Goal: Transaction & Acquisition: Purchase product/service

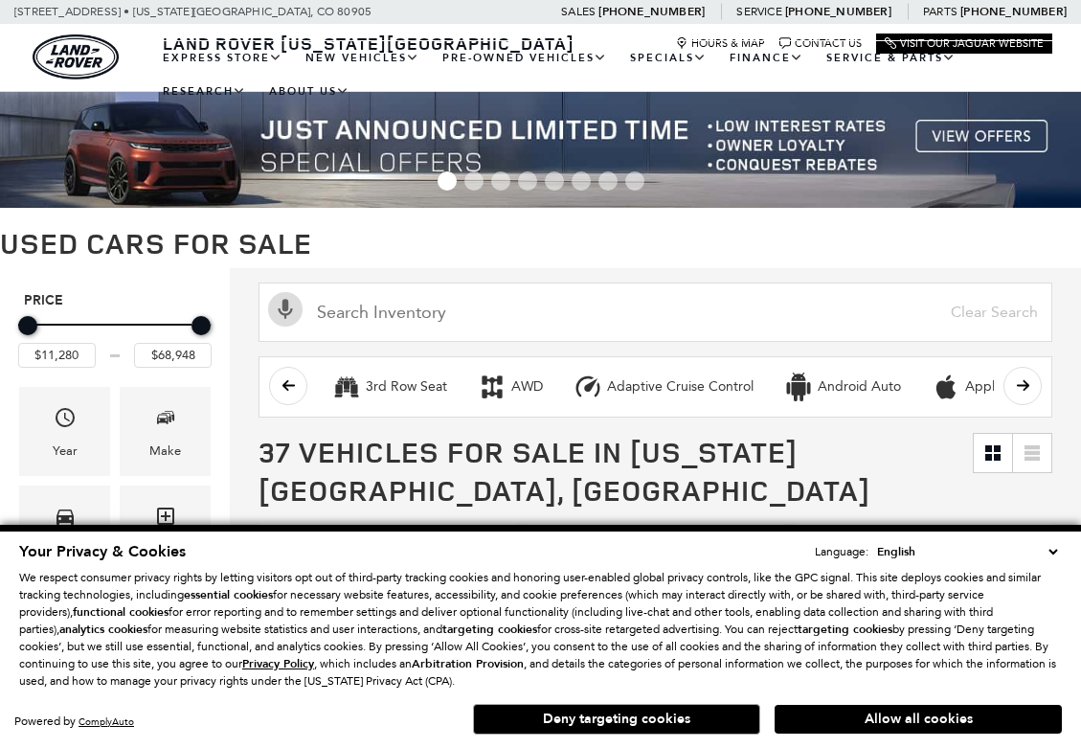
scroll to position [246, 0]
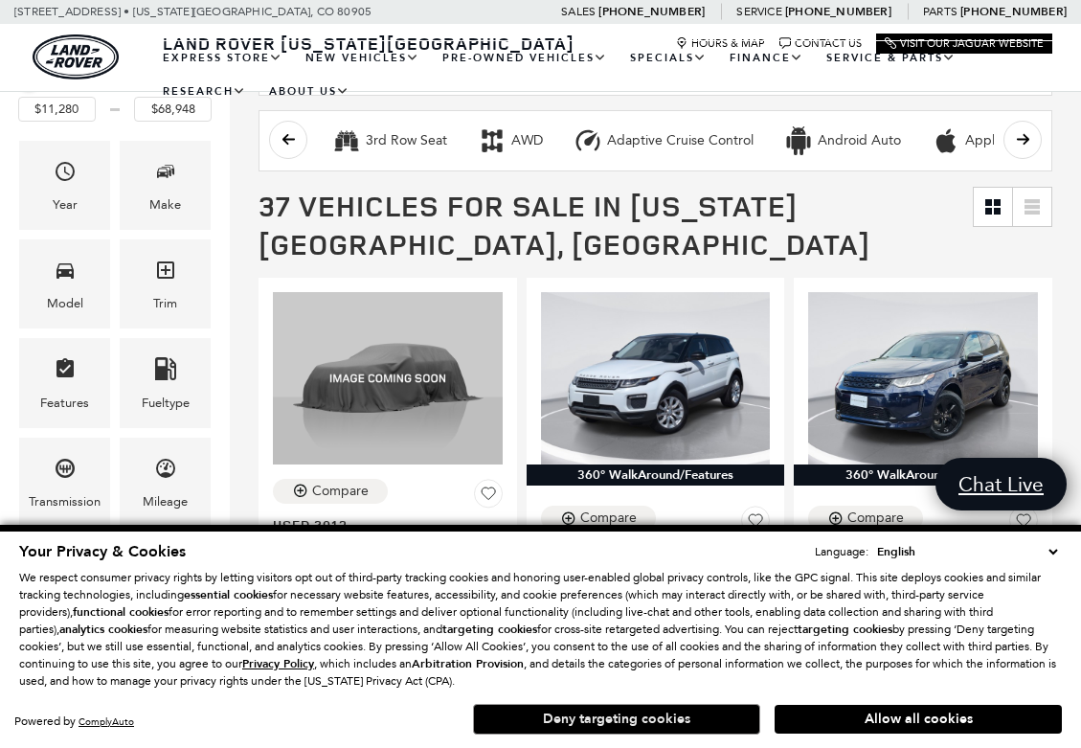
click at [702, 721] on button "Deny targeting cookies" at bounding box center [616, 719] width 287 height 31
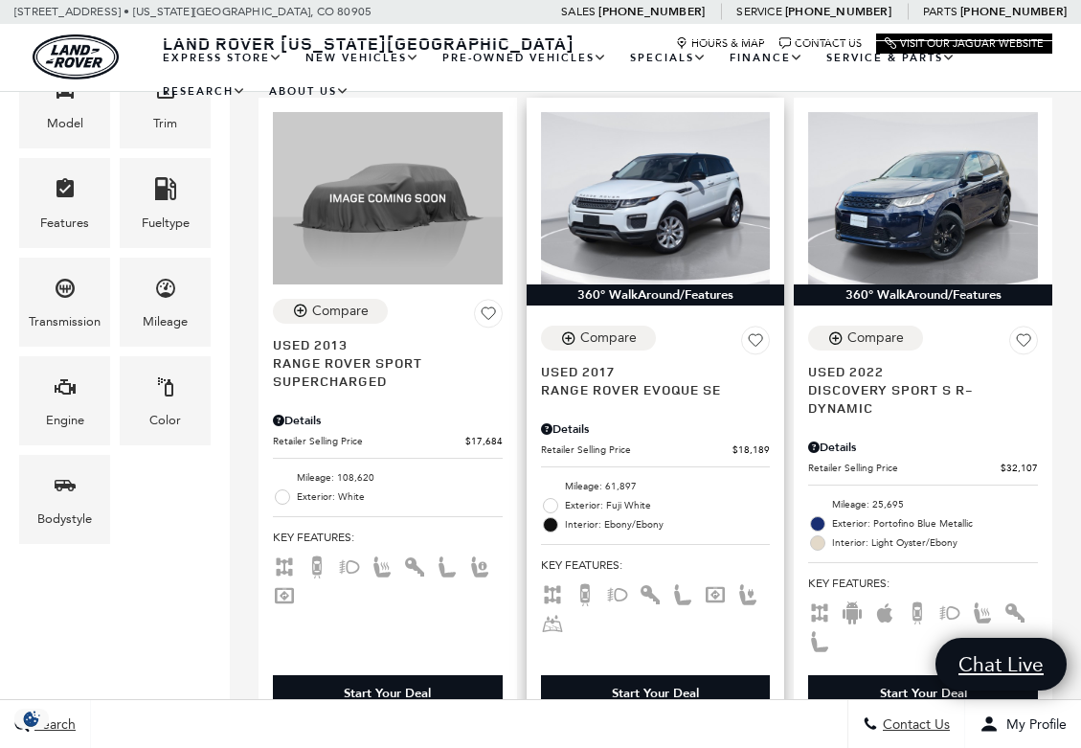
scroll to position [0, 0]
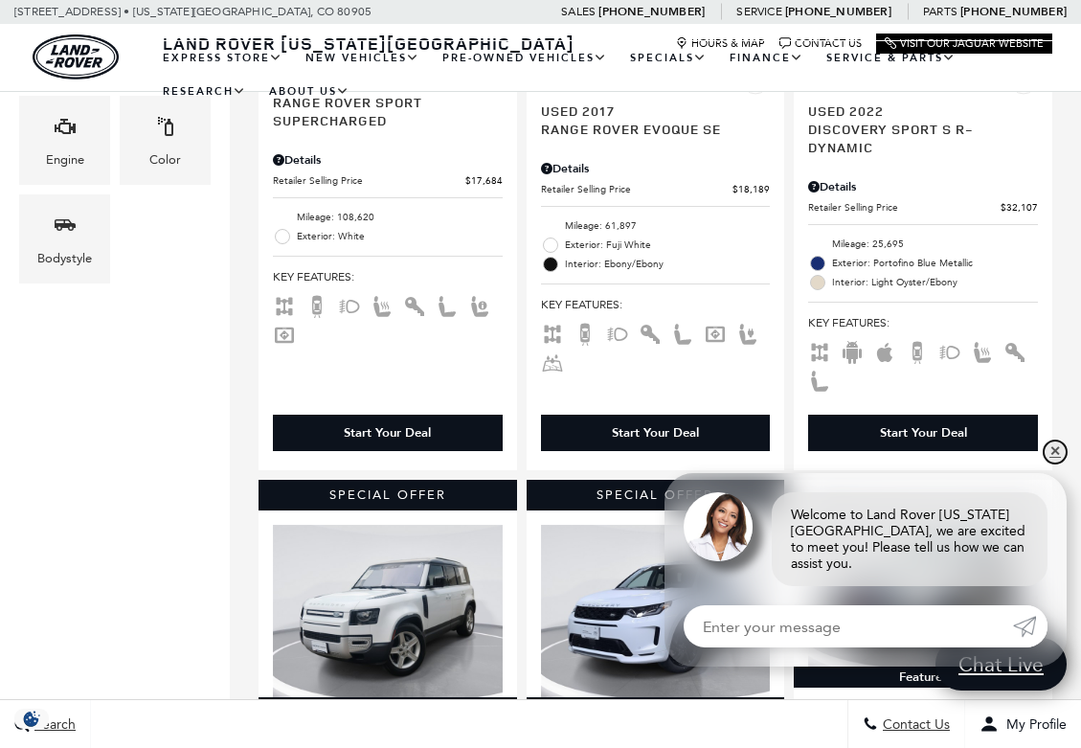
scroll to position [809, 0]
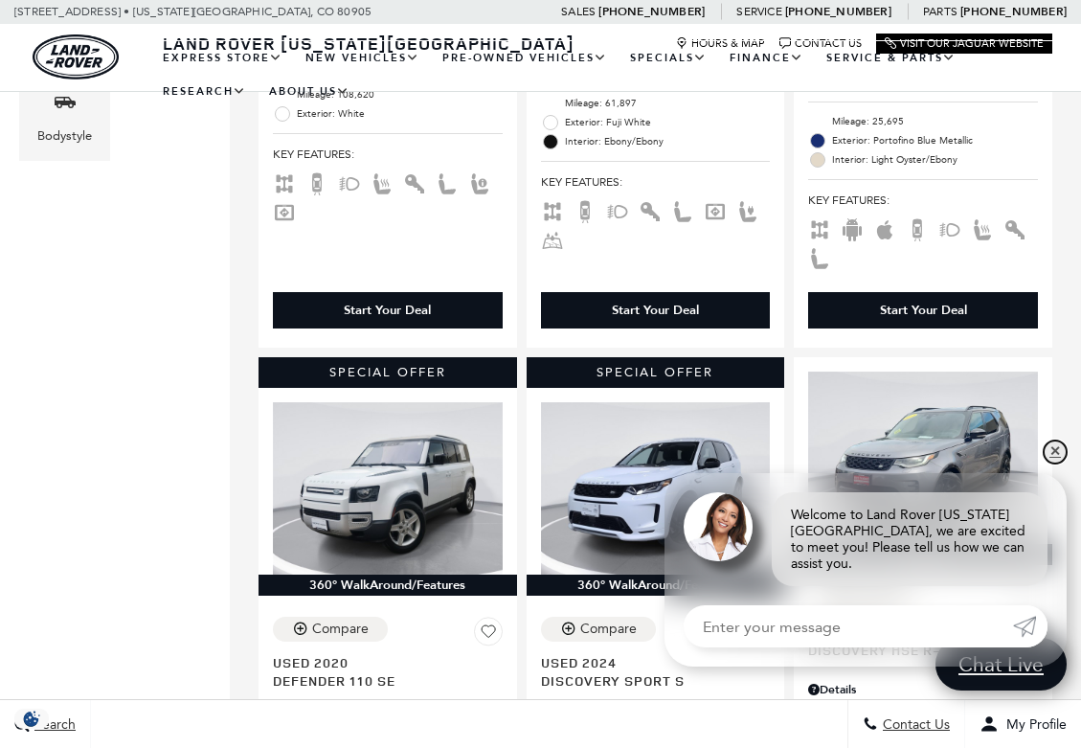
click at [1053, 463] on link "✕" at bounding box center [1055, 451] width 23 height 23
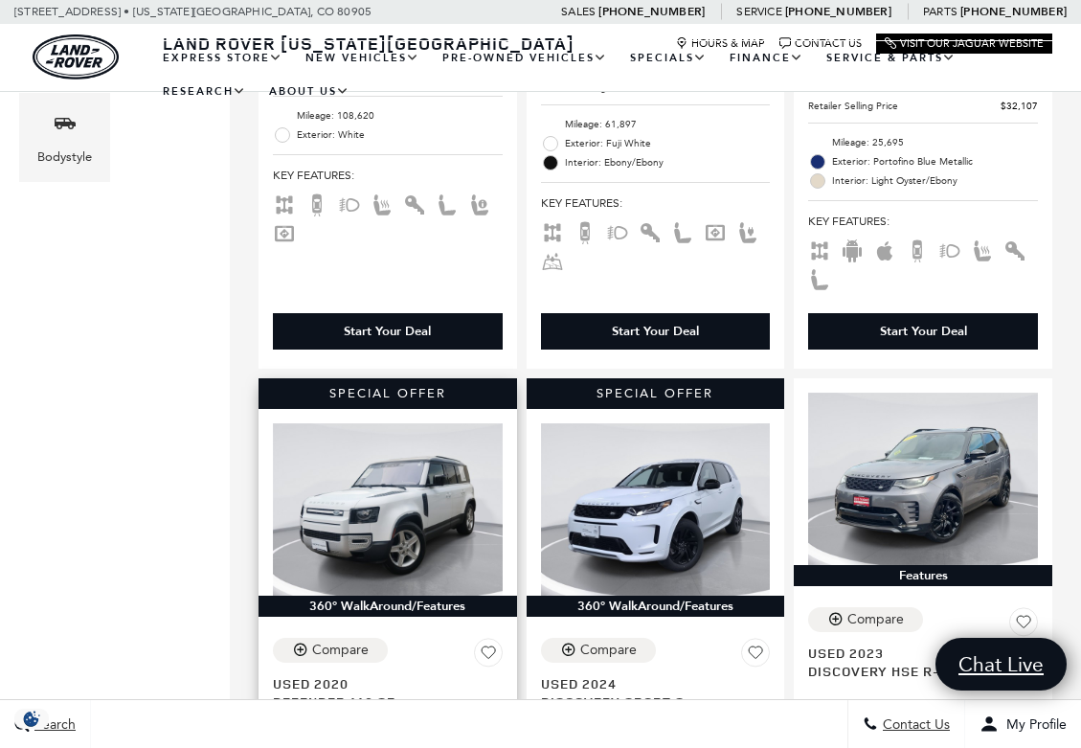
scroll to position [330, 0]
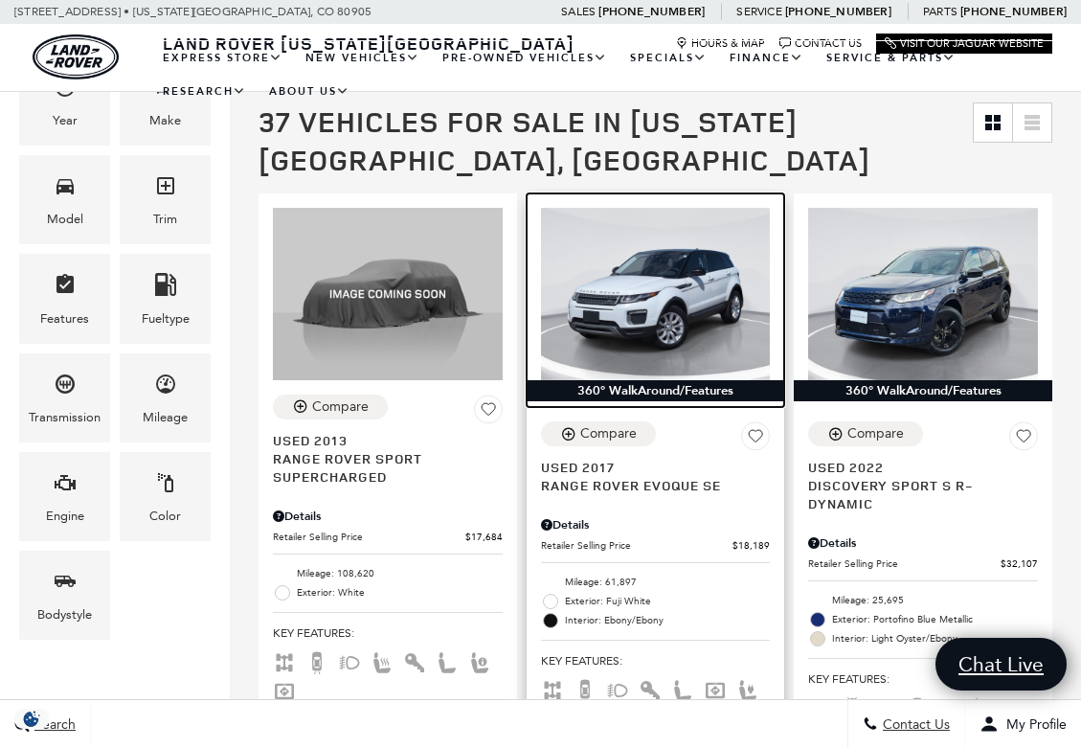
click at [677, 310] on img at bounding box center [656, 294] width 230 height 172
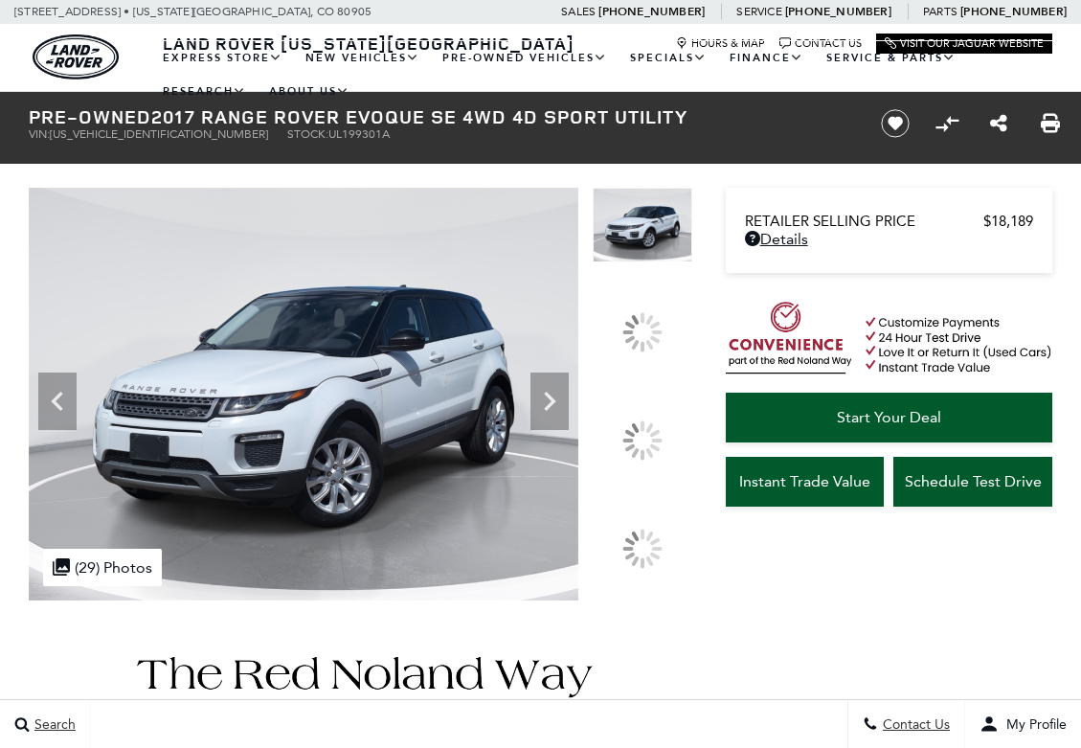
click at [556, 411] on icon at bounding box center [550, 401] width 11 height 19
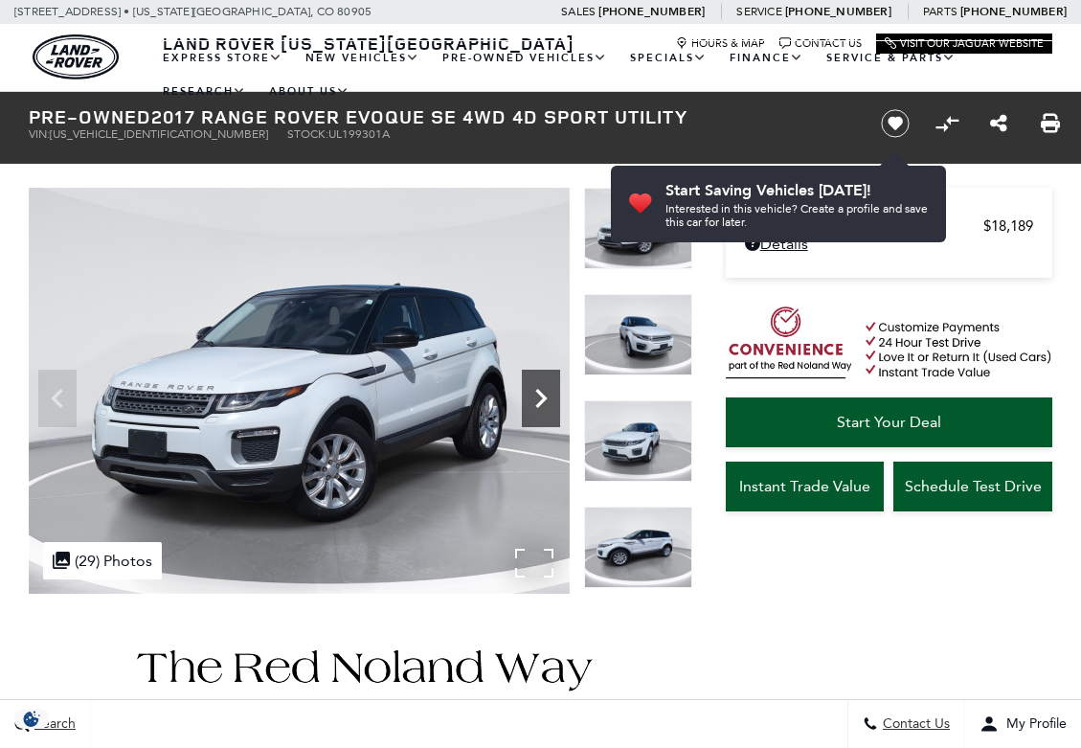
click at [537, 405] on icon "Next" at bounding box center [540, 398] width 11 height 19
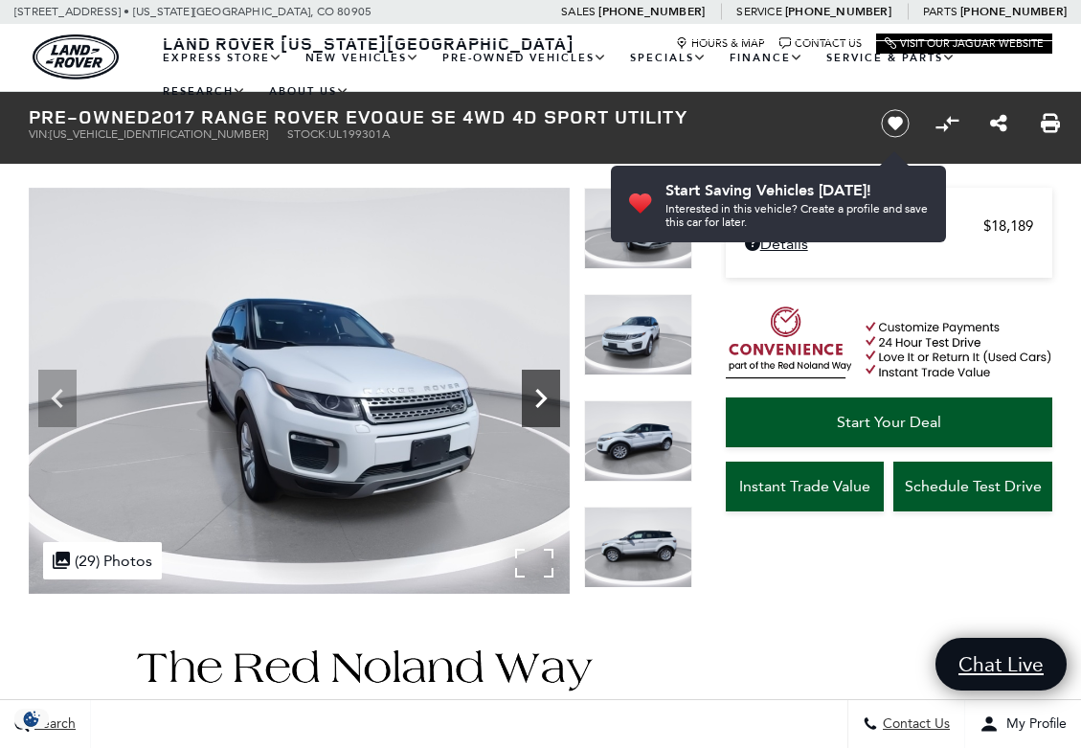
click at [537, 405] on icon "Next" at bounding box center [540, 398] width 11 height 19
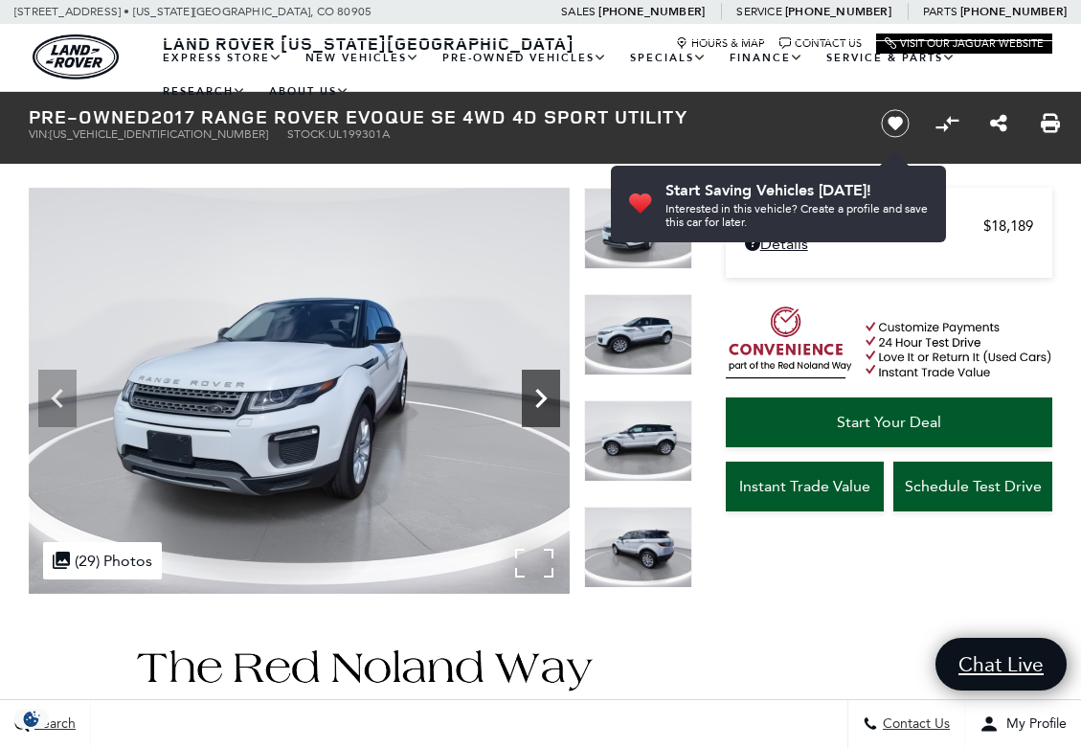
click at [537, 405] on icon "Next" at bounding box center [540, 398] width 11 height 19
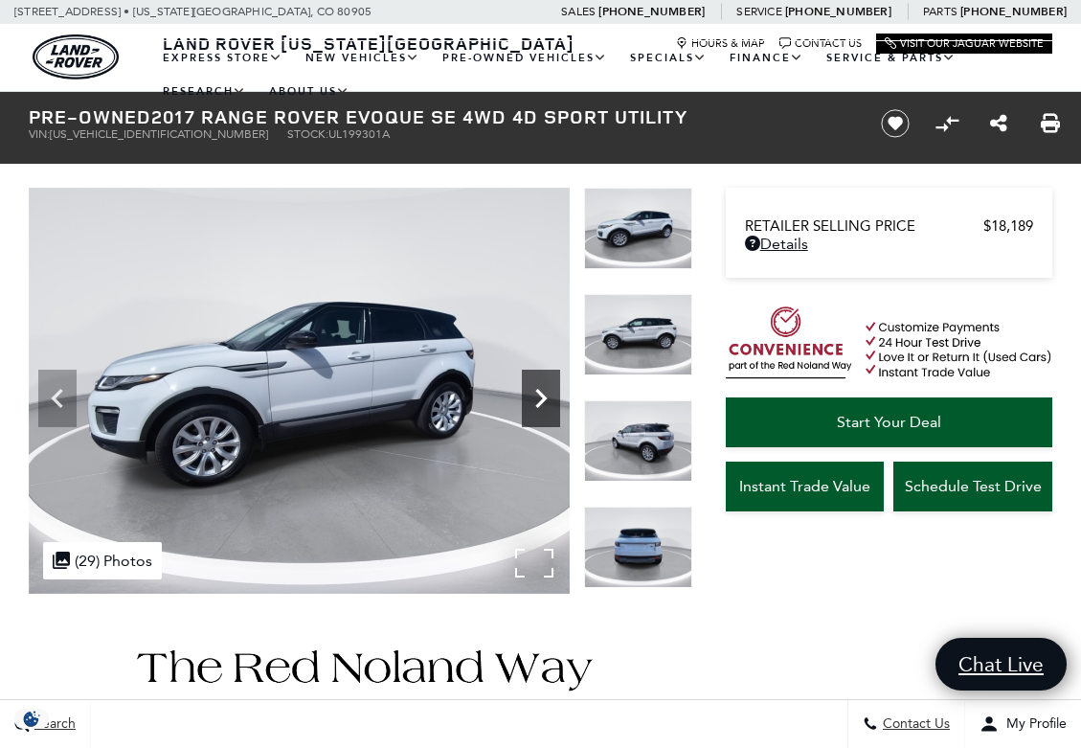
click at [537, 405] on icon "Next" at bounding box center [540, 398] width 11 height 19
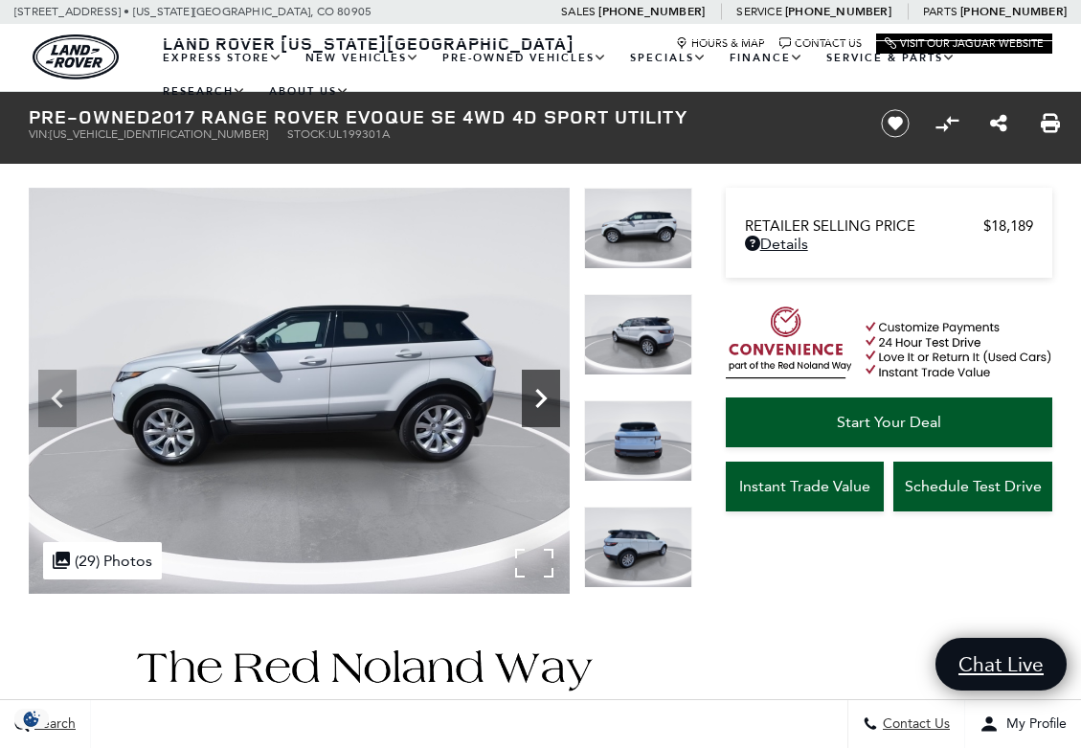
click at [537, 405] on icon "Next" at bounding box center [540, 398] width 11 height 19
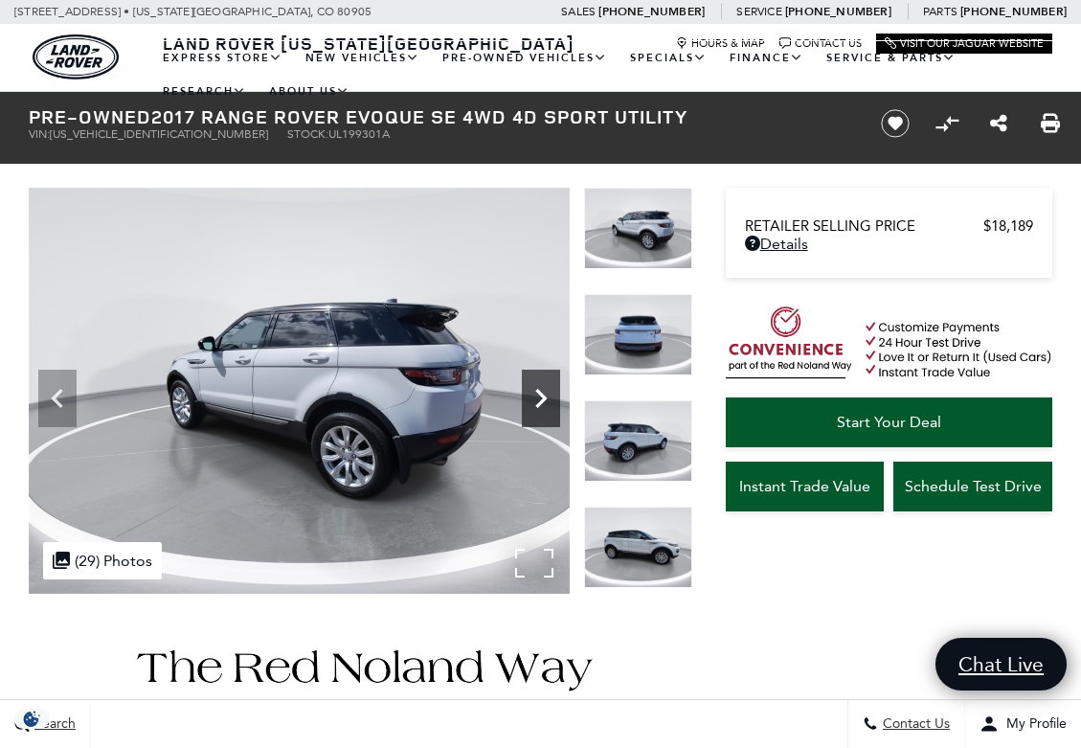
click at [537, 405] on icon "Next" at bounding box center [540, 398] width 11 height 19
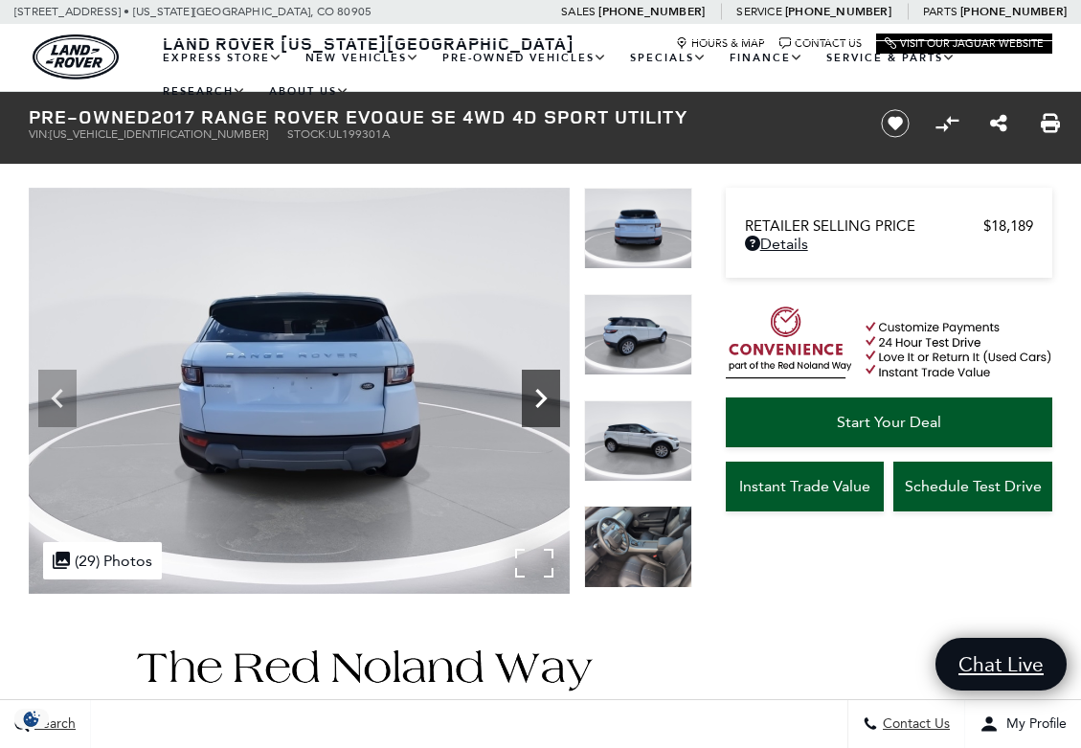
click at [537, 405] on icon "Next" at bounding box center [540, 398] width 11 height 19
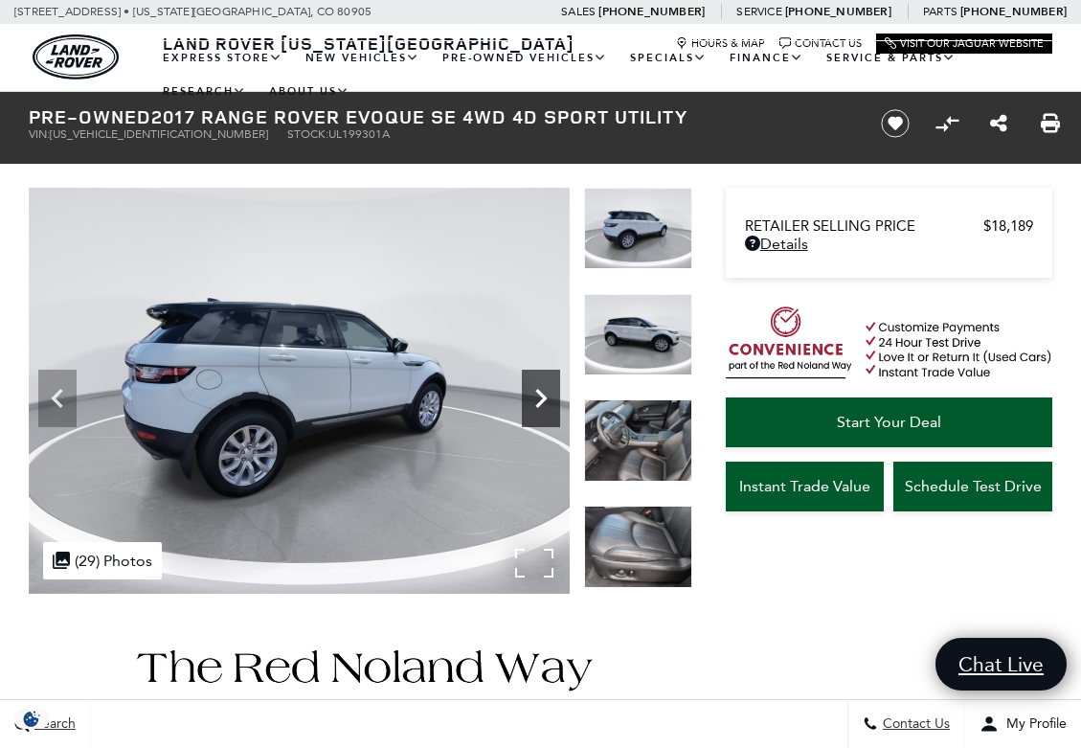
click at [537, 405] on icon "Next" at bounding box center [540, 398] width 11 height 19
